Goal: Transaction & Acquisition: Purchase product/service

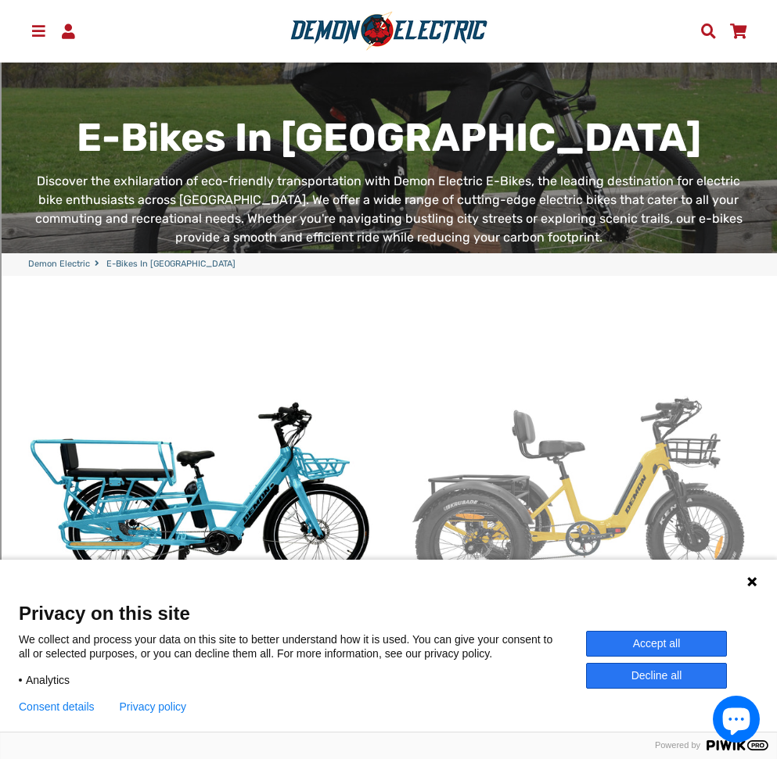
scroll to position [313, 0]
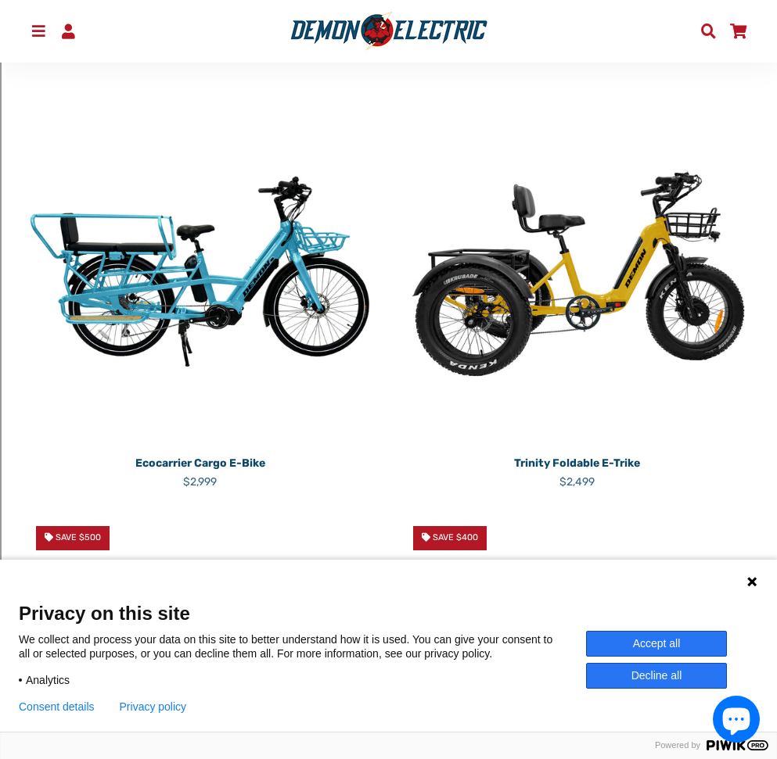
click at [541, 313] on img at bounding box center [577, 274] width 354 height 354
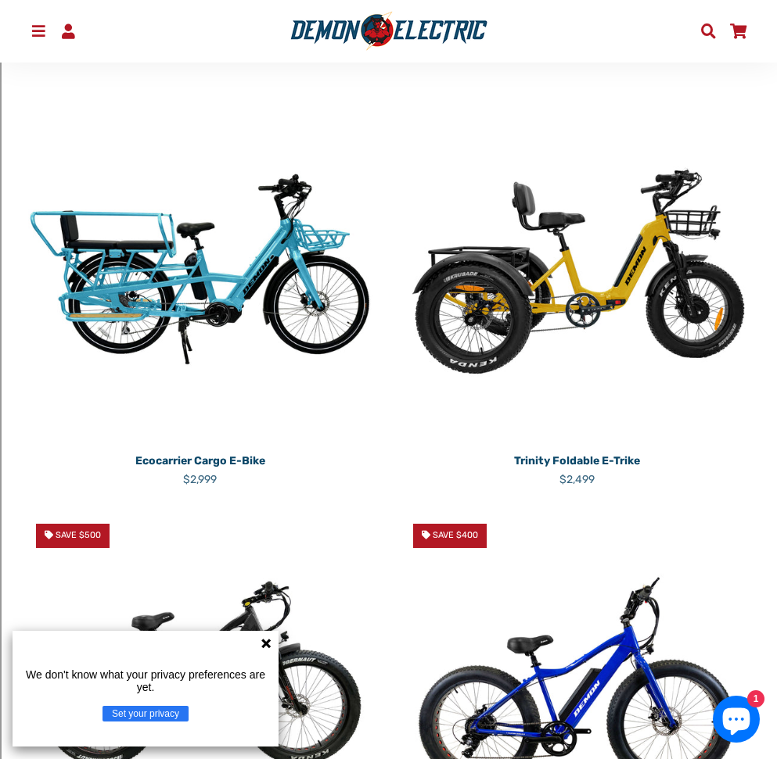
scroll to position [156, 0]
